Goal: Information Seeking & Learning: Learn about a topic

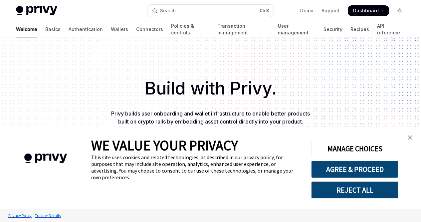
scroll to position [213, 0]
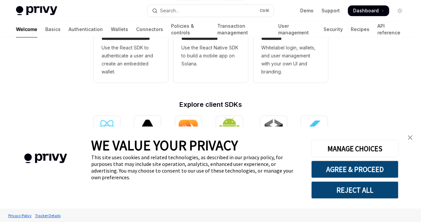
click at [406, 140] on link "close banner" at bounding box center [410, 137] width 13 height 13
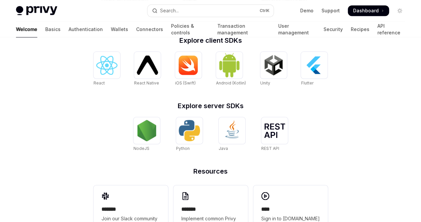
scroll to position [278, 0]
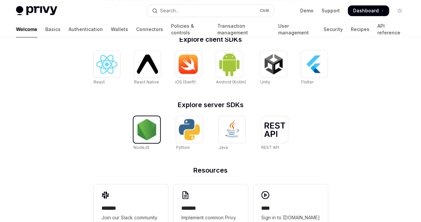
click at [146, 134] on img at bounding box center [146, 129] width 21 height 21
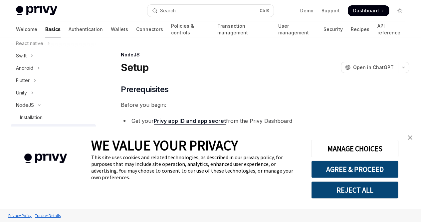
scroll to position [33, 0]
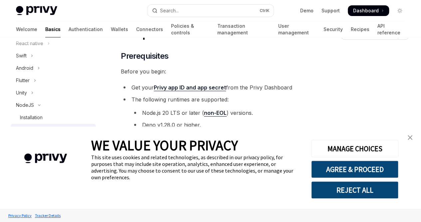
click at [411, 138] on img "close banner" at bounding box center [410, 137] width 5 height 5
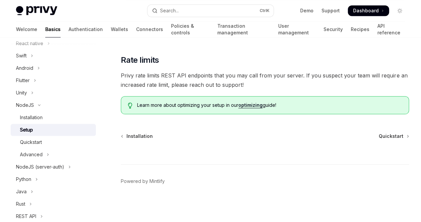
scroll to position [353, 0]
click at [379, 136] on link "Quickstart" at bounding box center [394, 136] width 30 height 7
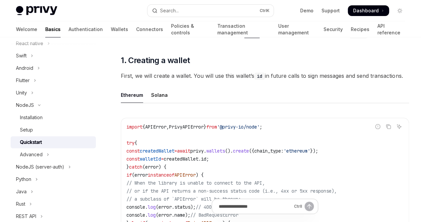
scroll to position [123, 0]
click at [155, 103] on div "Solana" at bounding box center [159, 95] width 17 height 16
click at [134, 103] on div "Ethereum" at bounding box center [132, 95] width 22 height 16
click at [152, 103] on div "Solana" at bounding box center [159, 95] width 17 height 16
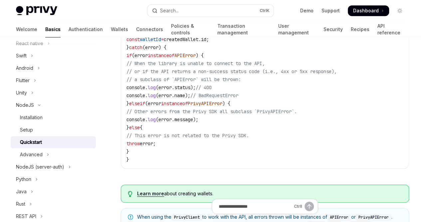
scroll to position [245, 0]
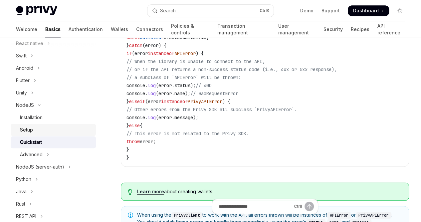
click at [27, 126] on div "Setup" at bounding box center [26, 130] width 13 height 8
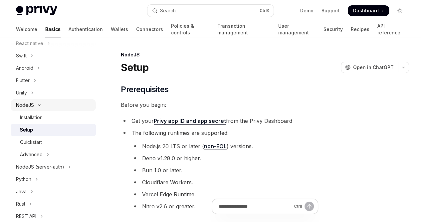
click at [41, 103] on button "NodeJS" at bounding box center [53, 105] width 85 height 12
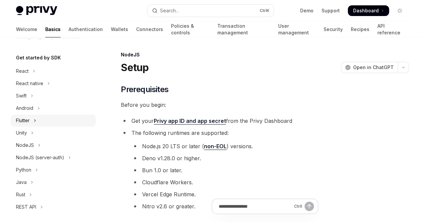
scroll to position [62, 0]
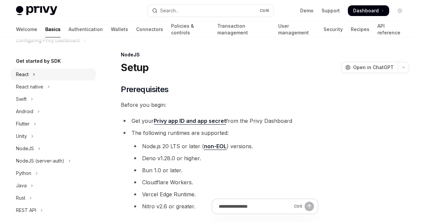
click at [27, 77] on div "React" at bounding box center [22, 74] width 13 height 8
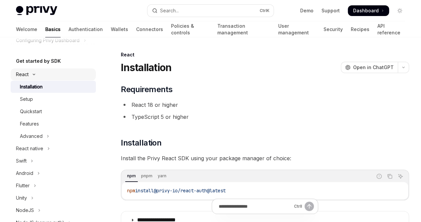
click at [37, 75] on icon "Toggle React section" at bounding box center [34, 74] width 8 height 3
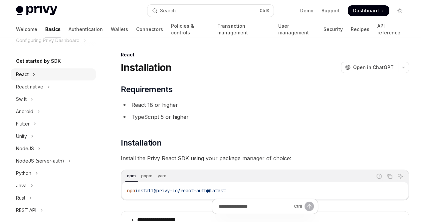
click at [28, 72] on div "React" at bounding box center [22, 74] width 13 height 8
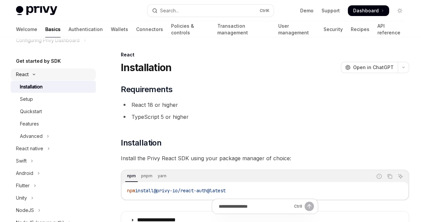
click at [21, 74] on div "React" at bounding box center [22, 74] width 13 height 8
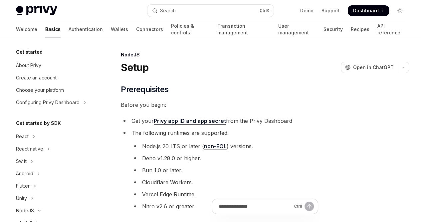
scroll to position [105, 0]
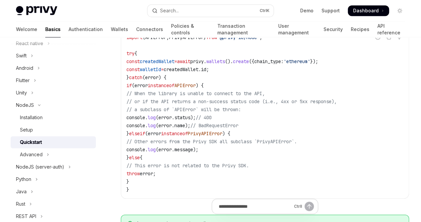
scroll to position [190, 0]
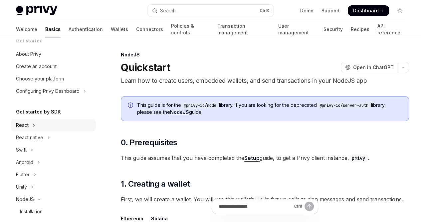
scroll to position [11, 0]
click at [40, 111] on h5 "Get started by SDK" at bounding box center [38, 112] width 45 height 8
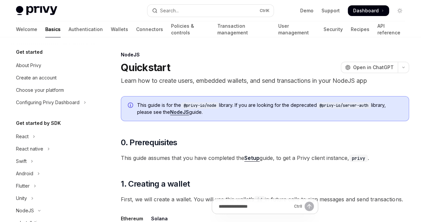
scroll to position [58, 0]
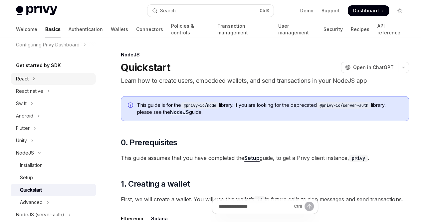
click at [44, 81] on button "React" at bounding box center [53, 79] width 85 height 12
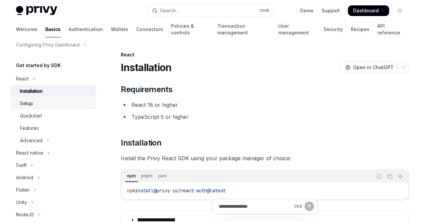
click at [43, 103] on div "Setup" at bounding box center [56, 103] width 72 height 8
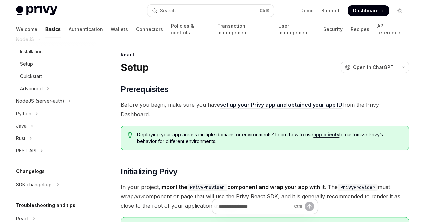
scroll to position [233, 0]
click at [33, 149] on div "REST API" at bounding box center [26, 150] width 20 height 8
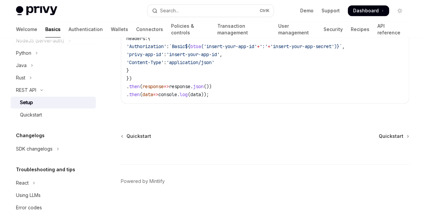
scroll to position [292, 0]
click at [28, 147] on div "SDK changelogs" at bounding box center [34, 149] width 37 height 8
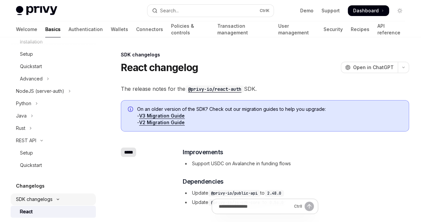
scroll to position [238, 0]
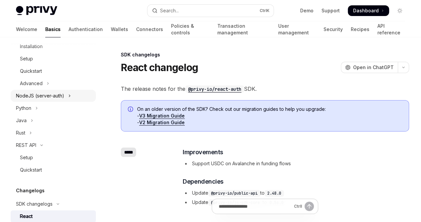
click at [47, 93] on div "NodeJS (server-auth)" at bounding box center [40, 96] width 48 height 8
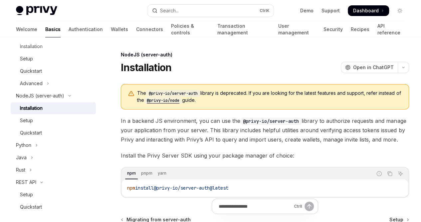
click at [157, 104] on code "@privy-io/node" at bounding box center [163, 100] width 38 height 7
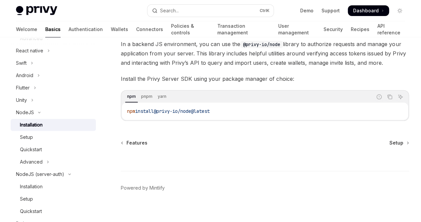
scroll to position [117, 0]
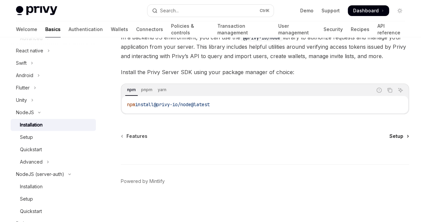
click at [390, 134] on span "Setup" at bounding box center [397, 136] width 14 height 7
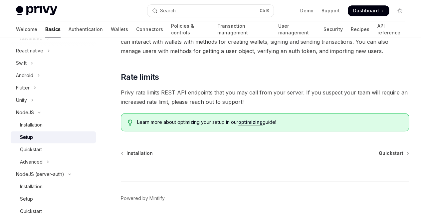
scroll to position [309, 0]
click at [379, 156] on span "Quickstart" at bounding box center [391, 152] width 25 height 7
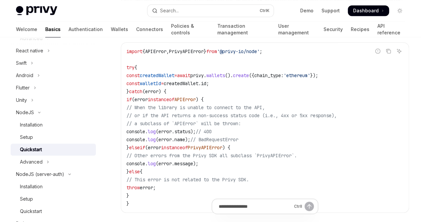
scroll to position [198, 0]
click at [156, 28] on div "Solana" at bounding box center [159, 20] width 17 height 16
click at [132, 28] on div "Ethereum" at bounding box center [132, 20] width 22 height 16
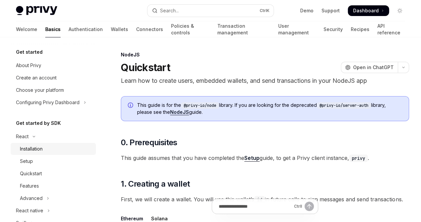
scroll to position [52, 0]
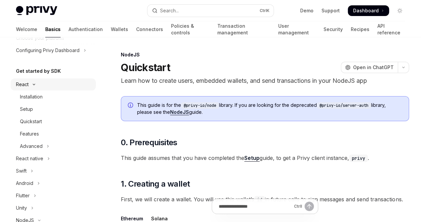
click at [32, 87] on button "React" at bounding box center [53, 84] width 85 height 12
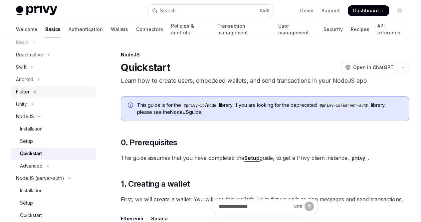
scroll to position [0, 0]
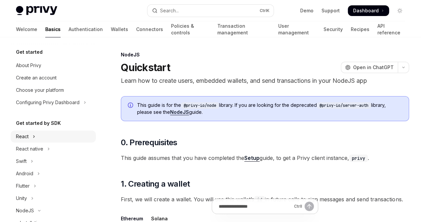
click at [30, 136] on button "React" at bounding box center [53, 136] width 85 height 12
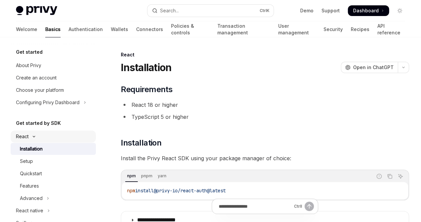
click at [30, 136] on icon "Toggle React section" at bounding box center [34, 136] width 8 height 3
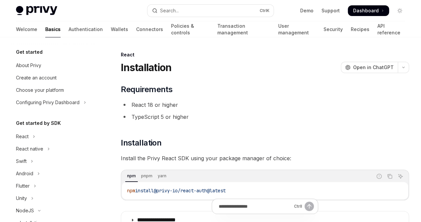
click at [30, 54] on h5 "Get started" at bounding box center [29, 52] width 27 height 8
click at [45, 28] on link "Basics" at bounding box center [52, 29] width 15 height 16
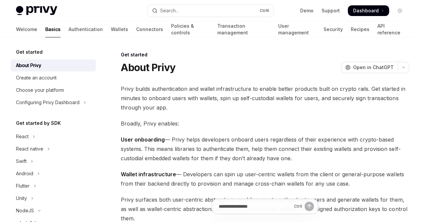
click at [45, 12] on img at bounding box center [36, 10] width 41 height 9
type textarea "*"
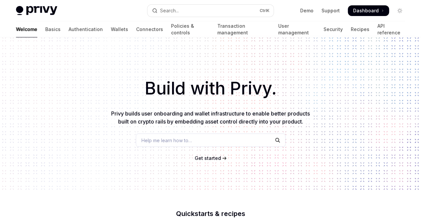
click at [316, 12] on ul "Demo Support Dashboard Dashboard" at bounding box center [344, 10] width 89 height 11
click at [312, 12] on link "Demo" at bounding box center [306, 10] width 13 height 7
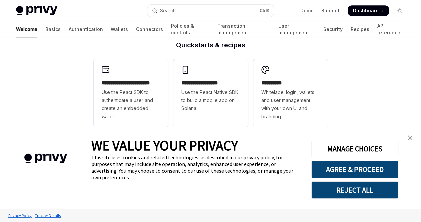
scroll to position [171, 0]
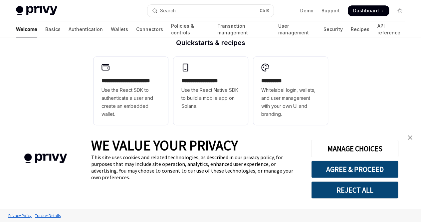
click at [411, 138] on img "close banner" at bounding box center [410, 137] width 5 height 5
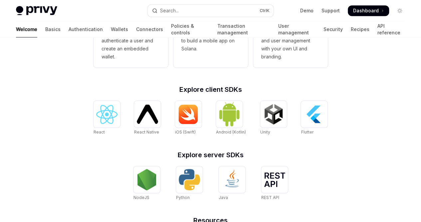
scroll to position [224, 0]
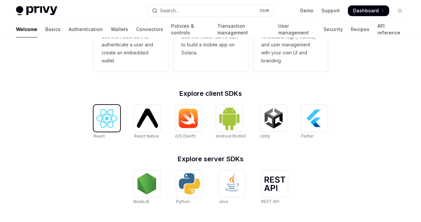
click at [112, 125] on img at bounding box center [106, 118] width 21 height 19
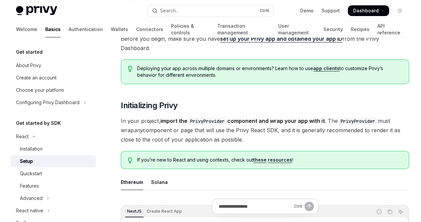
type textarea "*"
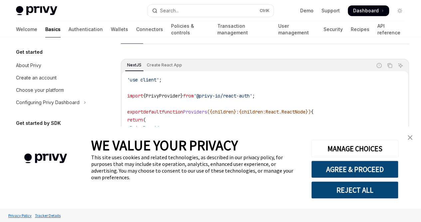
scroll to position [213, 0]
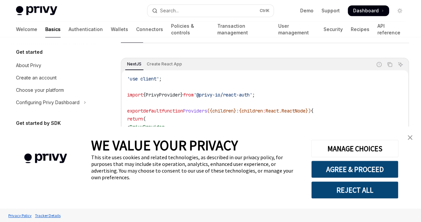
click at [412, 139] on img "close banner" at bounding box center [410, 137] width 5 height 5
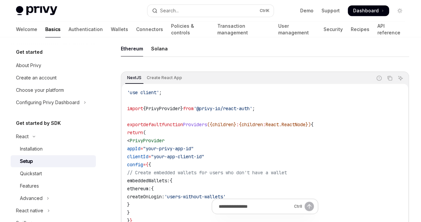
scroll to position [202, 0]
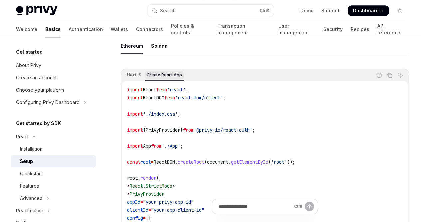
click at [145, 79] on div "Create React App" at bounding box center [164, 75] width 39 height 8
click at [144, 81] on div "NextJS Create React App" at bounding box center [247, 75] width 250 height 11
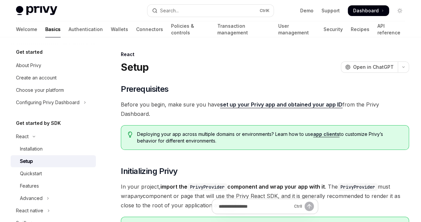
scroll to position [0, 0]
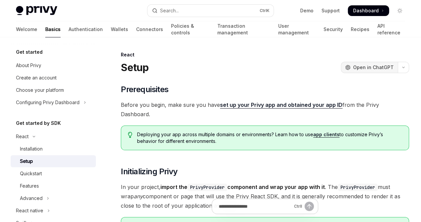
click at [353, 65] on span "Open in ChatGPT" at bounding box center [373, 67] width 41 height 7
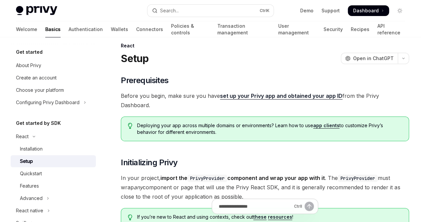
scroll to position [9, 0]
click at [232, 95] on link "set up your Privy app and obtained your app ID" at bounding box center [281, 95] width 123 height 7
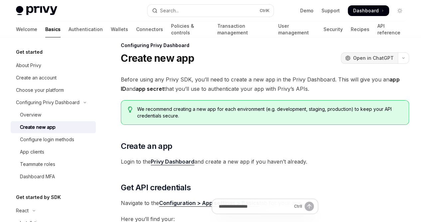
click at [353, 60] on span "Open in ChatGPT" at bounding box center [373, 58] width 41 height 7
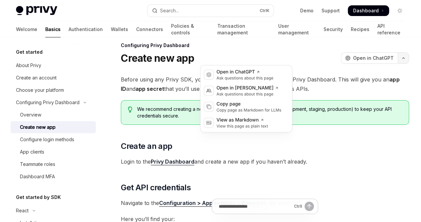
click at [398, 60] on button "button" at bounding box center [403, 57] width 11 height 11
click at [0, 0] on div "On this page Create an app Get API credentials Configure login methods (optiona…" at bounding box center [0, 0] width 0 height 0
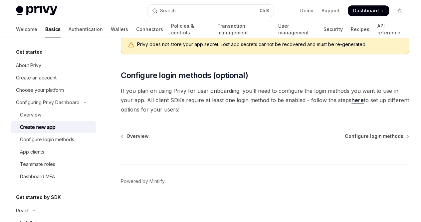
scroll to position [291, 0]
click at [345, 139] on span "Configure login methods" at bounding box center [374, 136] width 59 height 7
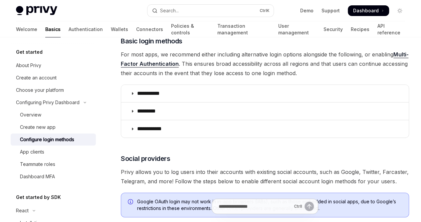
scroll to position [92, 0]
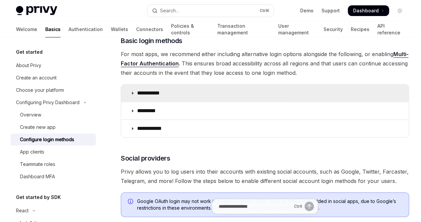
click at [156, 96] on p "**********" at bounding box center [151, 93] width 28 height 7
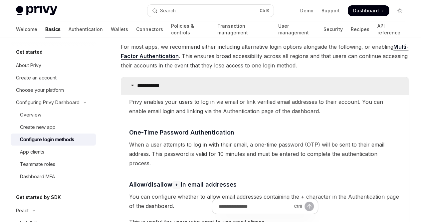
scroll to position [99, 0]
click at [159, 89] on p "**********" at bounding box center [151, 85] width 28 height 7
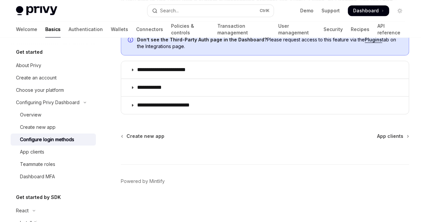
scroll to position [459, 0]
click at [377, 139] on span "App clients" at bounding box center [390, 136] width 26 height 7
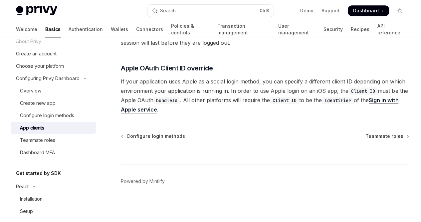
scroll to position [381, 0]
click at [56, 141] on div "Teammate roles" at bounding box center [56, 140] width 72 height 8
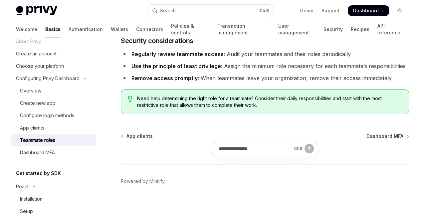
scroll to position [1314, 0]
click at [44, 151] on div "Dashboard MFA" at bounding box center [37, 152] width 35 height 8
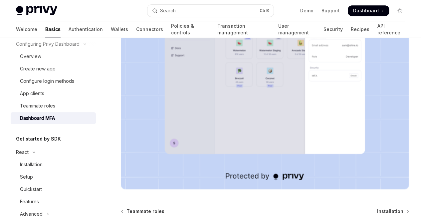
scroll to position [61, 0]
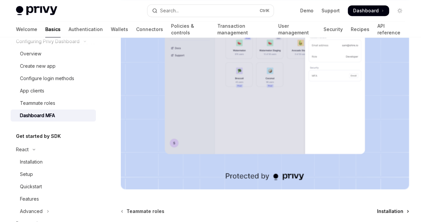
click at [377, 208] on span "Installation" at bounding box center [390, 211] width 26 height 7
type textarea "*"
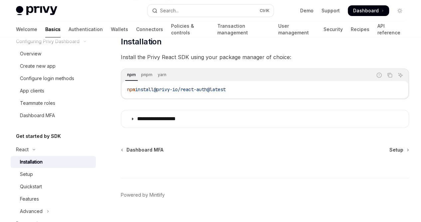
scroll to position [114, 0]
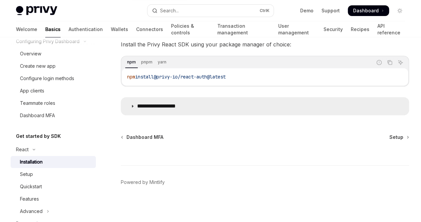
click at [188, 108] on p "**********" at bounding box center [164, 106] width 55 height 7
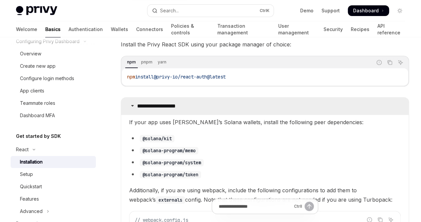
click at [188, 108] on p "**********" at bounding box center [164, 106] width 55 height 7
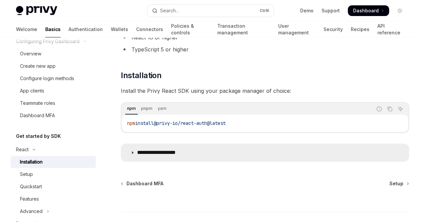
scroll to position [114, 0]
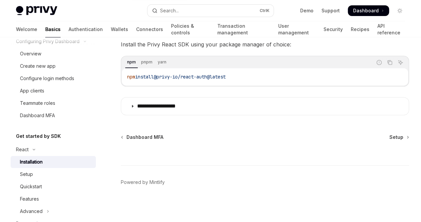
click at [0, 0] on div "On this page Requirements Installation" at bounding box center [0, 0] width 0 height 0
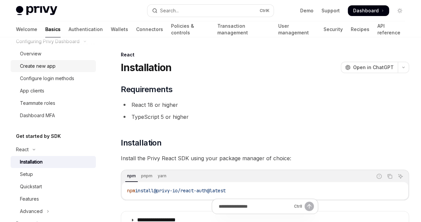
scroll to position [0, 0]
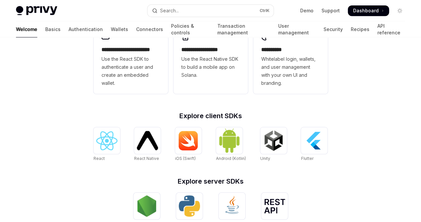
scroll to position [220, 0]
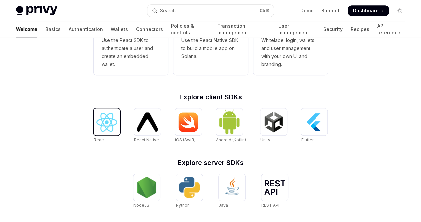
click at [112, 125] on img at bounding box center [106, 121] width 21 height 19
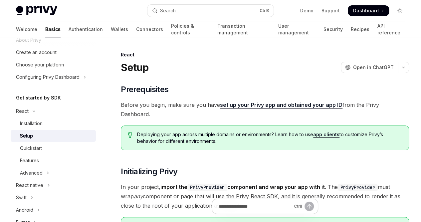
click at [40, 11] on img at bounding box center [36, 10] width 41 height 9
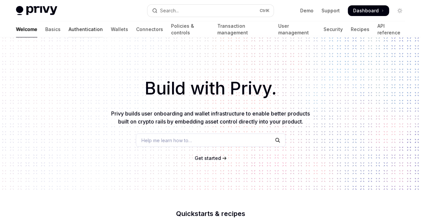
click at [69, 31] on link "Authentication" at bounding box center [86, 29] width 34 height 16
type textarea "*"
